Goal: Task Accomplishment & Management: Use online tool/utility

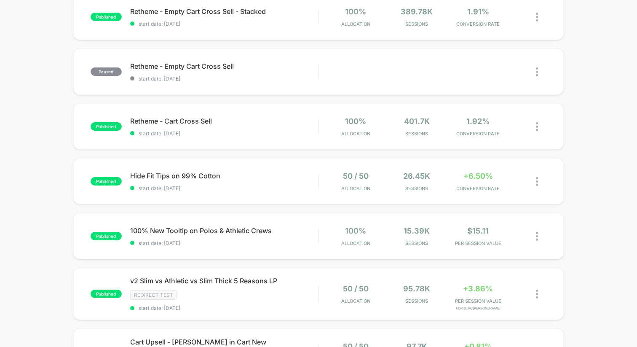
scroll to position [319, 0]
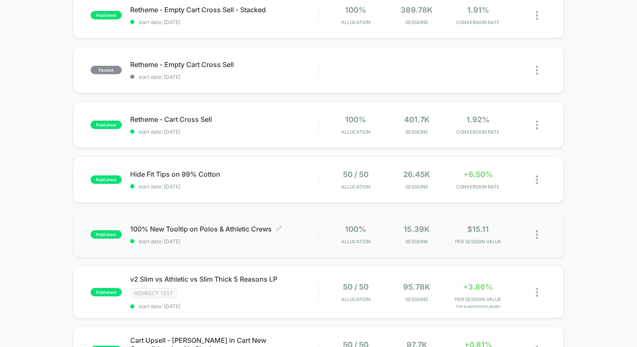
click at [193, 227] on span "100% New Tooltip on Polos & Athletic Crews Click to edit experience details" at bounding box center [224, 229] width 188 height 8
